Goal: Browse casually: Explore the website without a specific task or goal

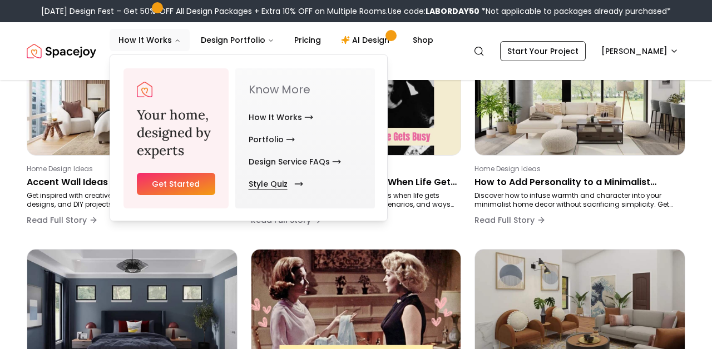
click at [270, 184] on link "Style Quiz" at bounding box center [274, 184] width 50 height 22
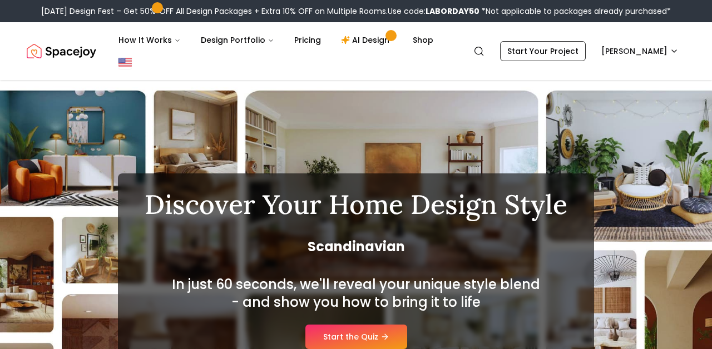
click at [202, 1] on div "Labor Day Design Fest – Get 50% OFF All Design Packages + Extra 10% OFF on Mult…" at bounding box center [356, 11] width 712 height 22
